Goal: Use online tool/utility: Utilize a website feature to perform a specific function

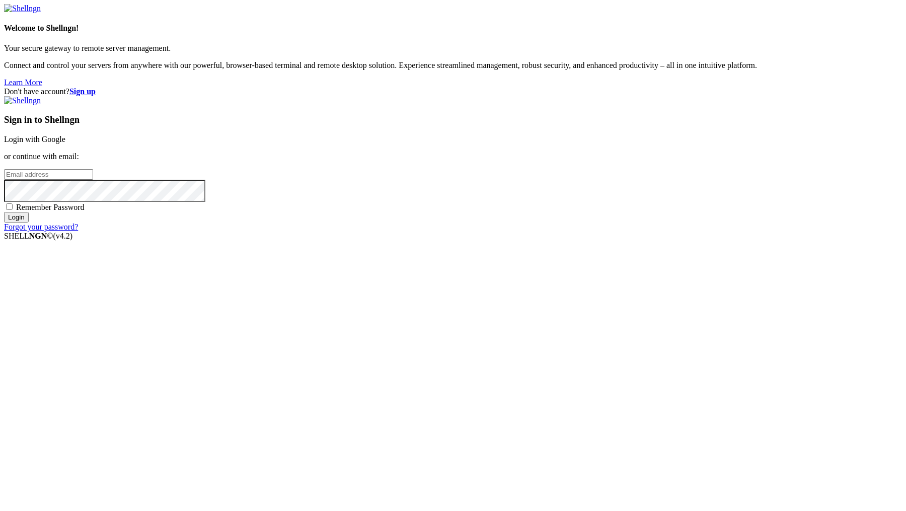
type input "[PERSON_NAME][EMAIL_ADDRESS][DOMAIN_NAME]"
click at [29, 223] on input "Login" at bounding box center [16, 217] width 25 height 11
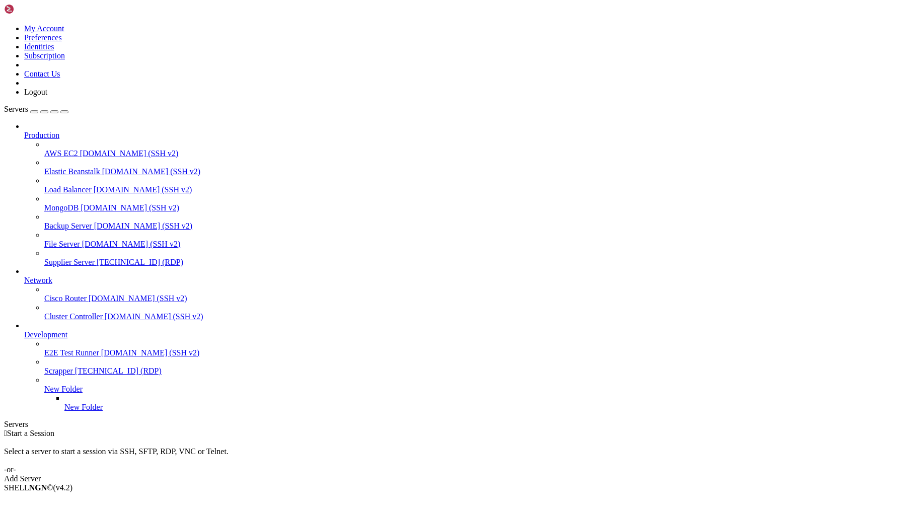
click at [102, 258] on link "Supplier Server [TECHNICAL_ID] (RDP)" at bounding box center [473, 262] width 858 height 9
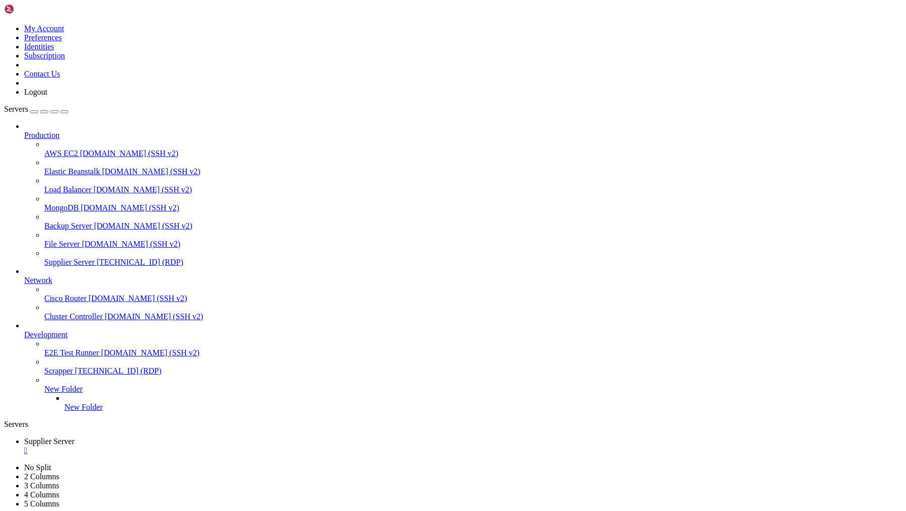
drag, startPoint x: 234, startPoint y: 792, endPoint x: 300, endPoint y: 792, distance: 66.0
click at [198, 446] on div "" at bounding box center [463, 450] width 878 height 9
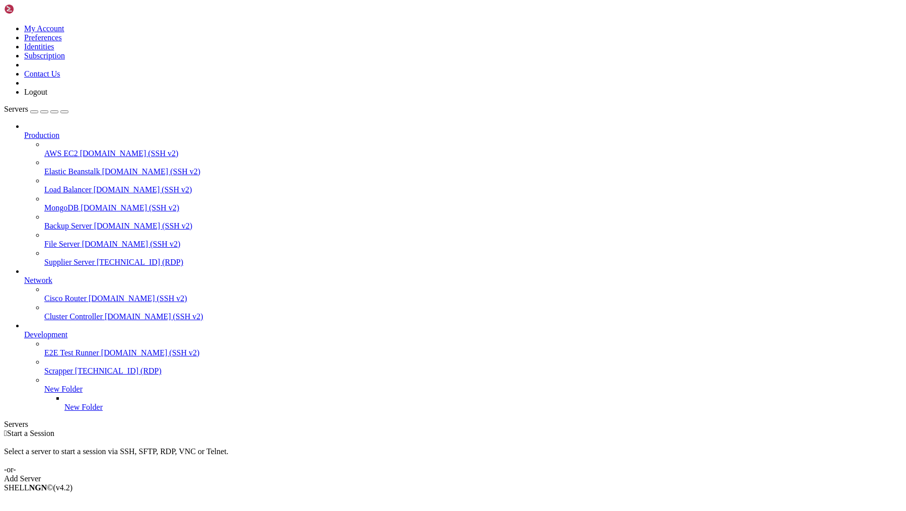
click at [67, 258] on span "Supplier Server" at bounding box center [69, 262] width 50 height 9
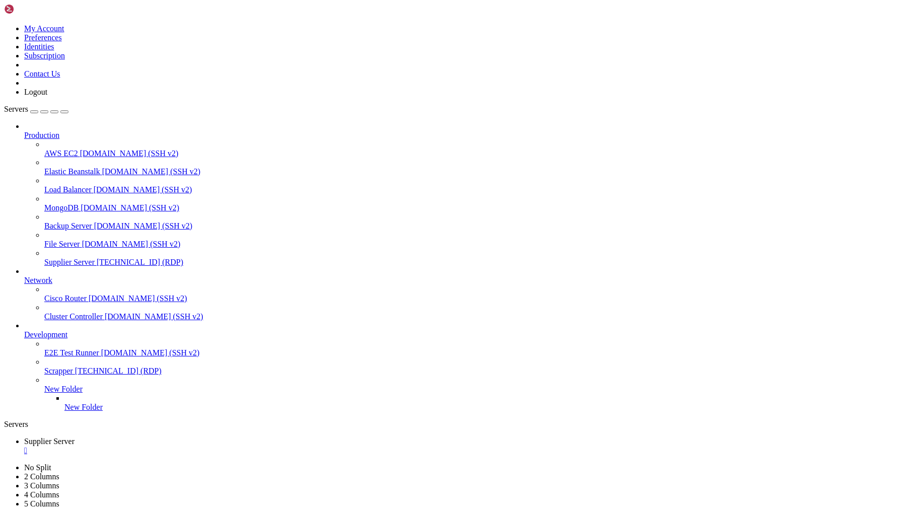
drag, startPoint x: 234, startPoint y: 792, endPoint x: 309, endPoint y: 790, distance: 75.0
click at [201, 446] on div "" at bounding box center [463, 450] width 878 height 9
